Goal: Information Seeking & Learning: Learn about a topic

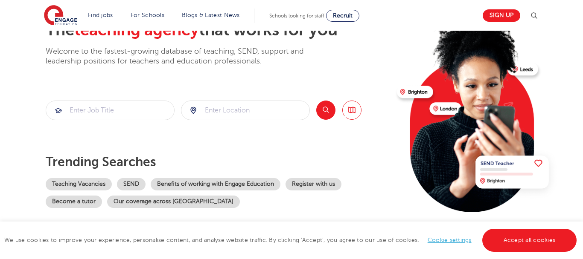
scroll to position [64, 0]
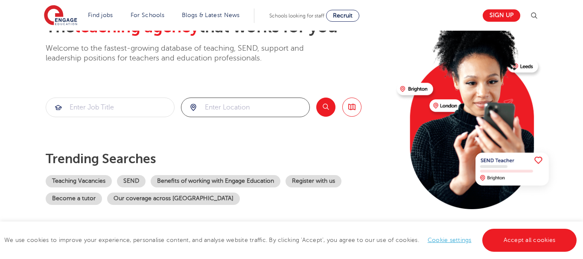
click at [213, 103] on input "search" at bounding box center [245, 107] width 128 height 19
type input "sw20"
click at [97, 105] on input "search" at bounding box center [110, 107] width 128 height 19
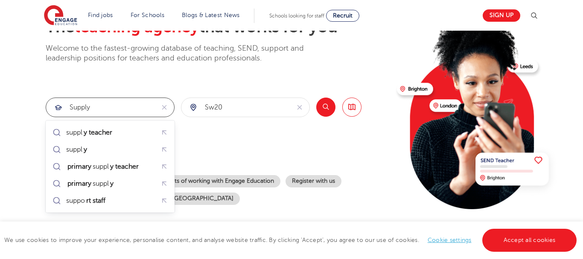
type input "supply"
click button "Submit" at bounding box center [0, 0] width 0 height 0
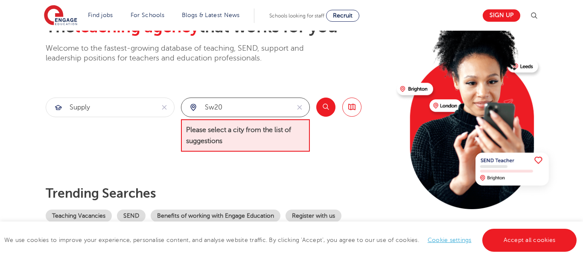
click at [270, 107] on input "sw20" at bounding box center [235, 107] width 108 height 19
drag, startPoint x: 252, startPoint y: 110, endPoint x: 217, endPoint y: 110, distance: 34.6
click at [219, 110] on input "sw20" at bounding box center [235, 107] width 108 height 19
type input "s"
type input "w"
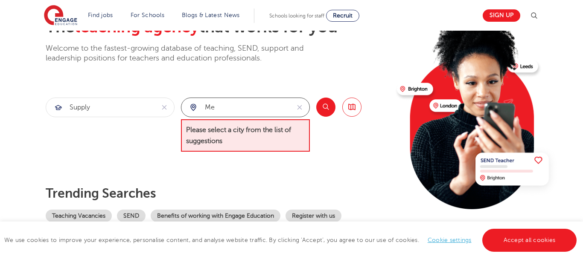
type input "m"
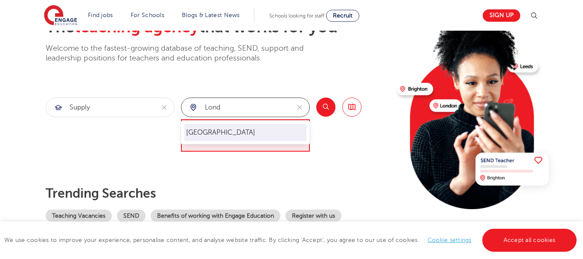
click at [191, 133] on li "London" at bounding box center [245, 132] width 122 height 17
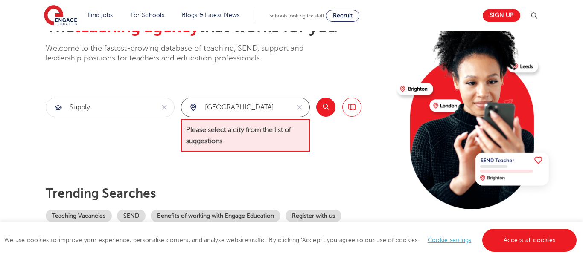
type input "London"
click at [326, 109] on button "Search" at bounding box center [325, 107] width 19 height 19
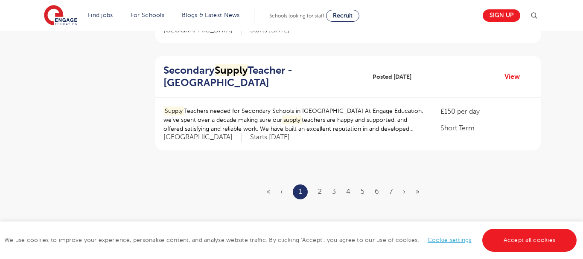
scroll to position [1028, 0]
click at [320, 192] on link "2" at bounding box center [320, 192] width 4 height 8
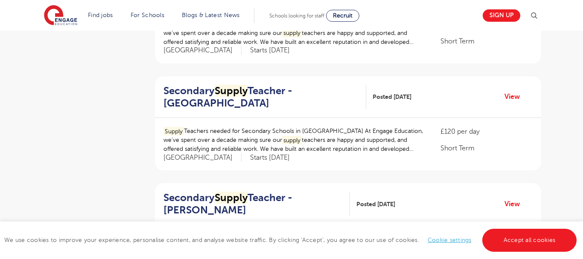
scroll to position [1025, 0]
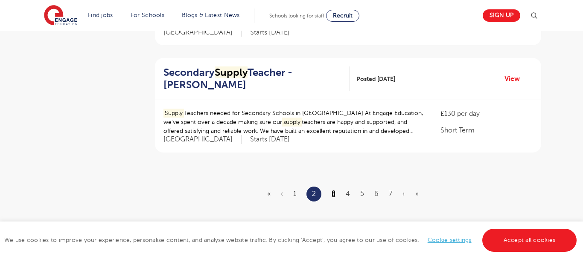
click at [332, 194] on link "3" at bounding box center [334, 194] width 4 height 8
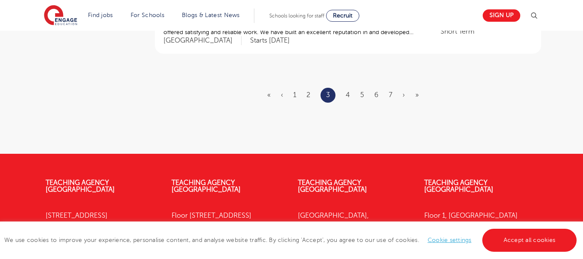
scroll to position [1131, 0]
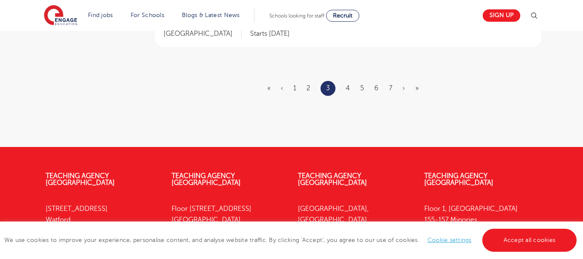
click at [350, 88] on ul "« ‹ 1 2 3 4 5 6 7 › »" at bounding box center [348, 88] width 162 height 15
click at [347, 89] on link "4" at bounding box center [348, 89] width 4 height 8
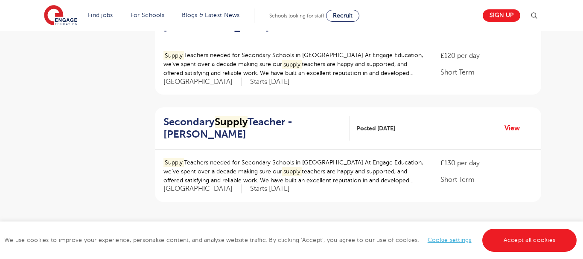
scroll to position [1083, 0]
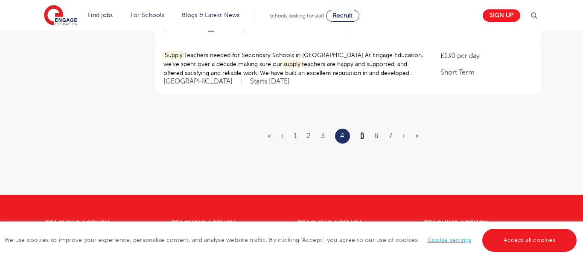
click at [360, 135] on link "5" at bounding box center [362, 136] width 4 height 8
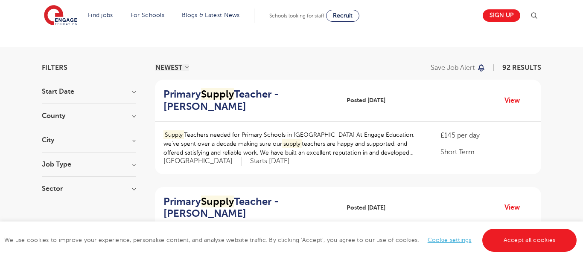
scroll to position [38, 0]
click at [123, 169] on div "Job Type" at bounding box center [89, 169] width 94 height 16
click at [135, 167] on h3 "Job Type" at bounding box center [89, 164] width 94 height 7
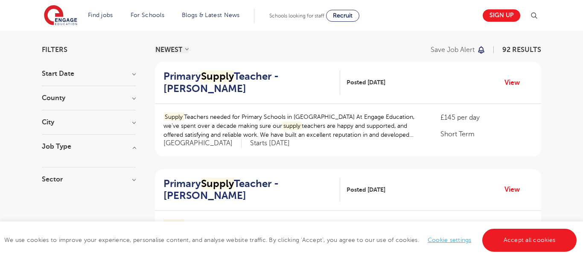
scroll to position [56, 0]
click at [135, 122] on h3 "City" at bounding box center [89, 121] width 94 height 7
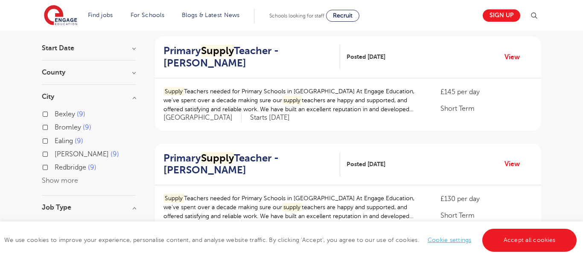
scroll to position [87, 0]
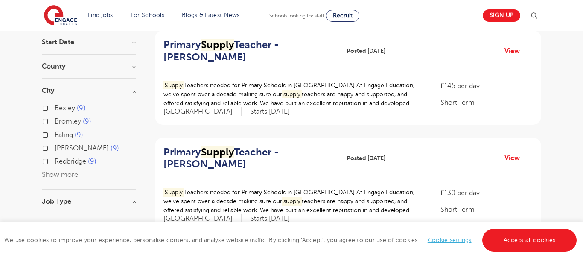
click at [133, 64] on h3 "County" at bounding box center [89, 66] width 94 height 7
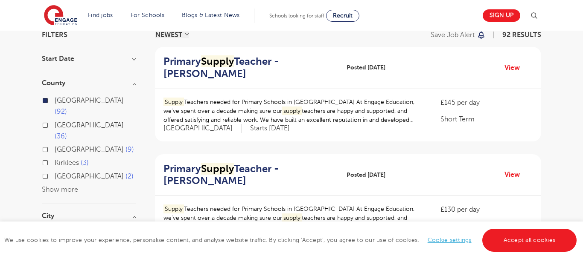
scroll to position [69, 0]
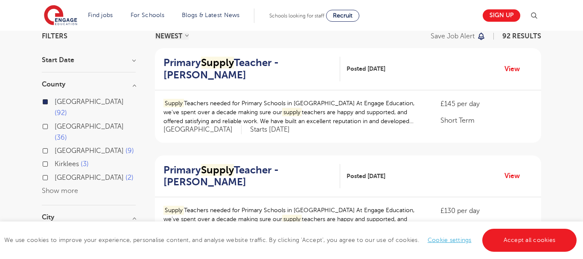
click at [133, 55] on section "Filters Start Date County London 92 Hertfordshire 36 East Sussex 9 Kirklees 3 L…" at bounding box center [89, 203] width 94 height 341
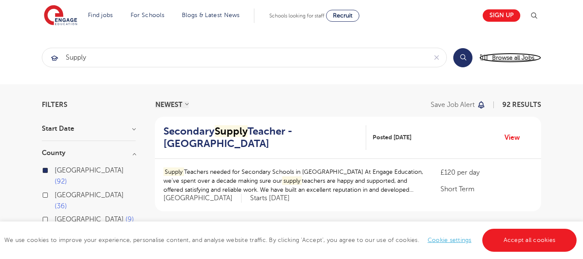
click at [497, 56] on span "Browse all Jobs" at bounding box center [513, 58] width 42 height 10
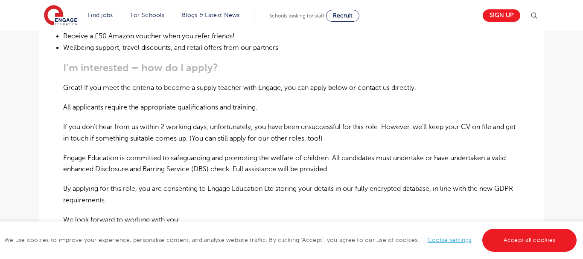
scroll to position [536, 0]
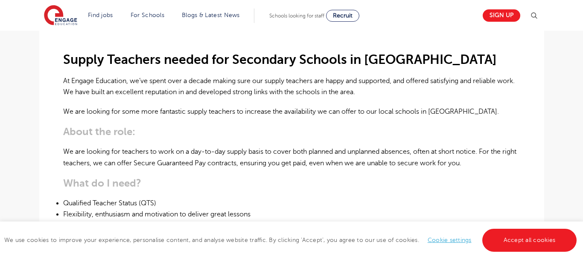
scroll to position [257, 0]
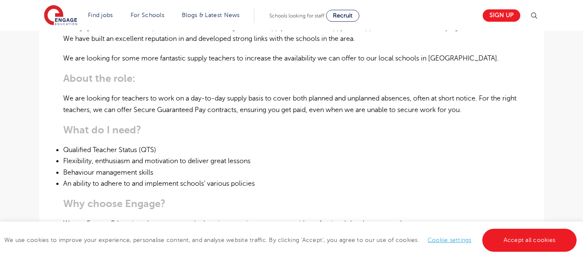
scroll to position [294, 0]
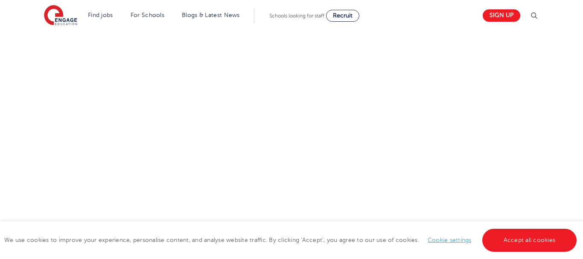
scroll to position [162, 0]
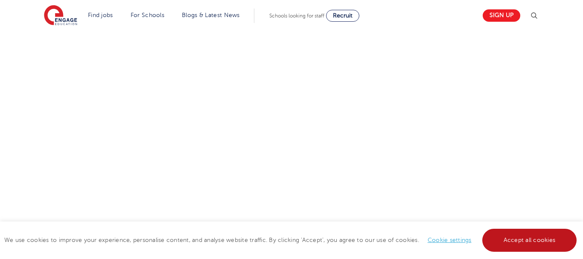
click at [504, 238] on link "Accept all cookies" at bounding box center [529, 240] width 95 height 23
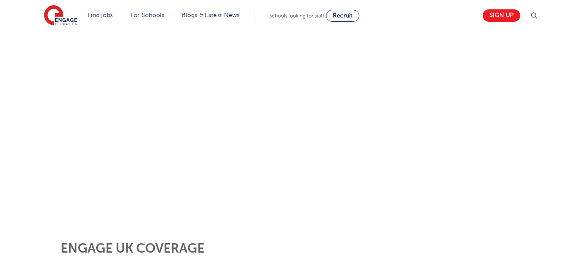
scroll to position [0, 0]
